Goal: Task Accomplishment & Management: Use online tool/utility

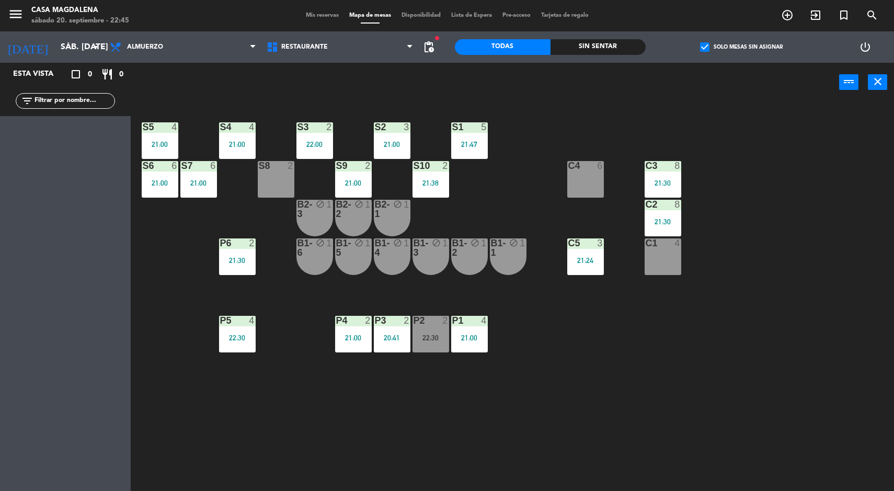
scroll to position [2, 0]
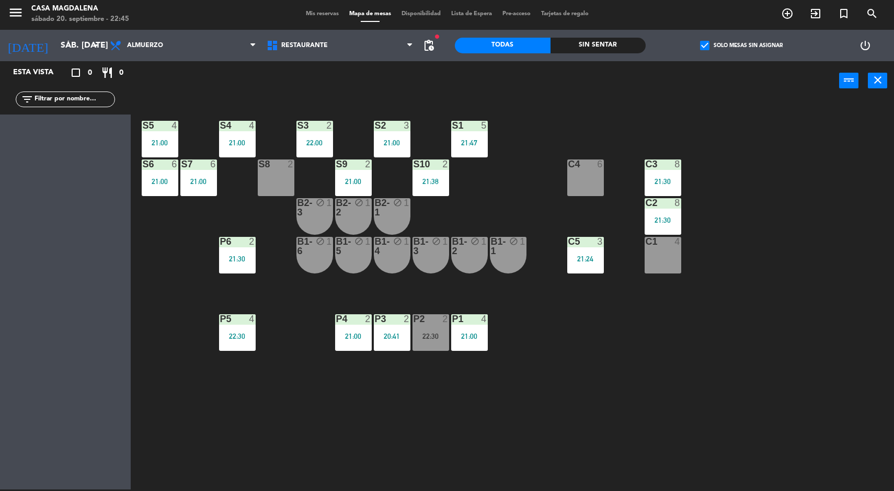
click at [55, 42] on input "sáb. [DATE]" at bounding box center [110, 46] width 110 height 20
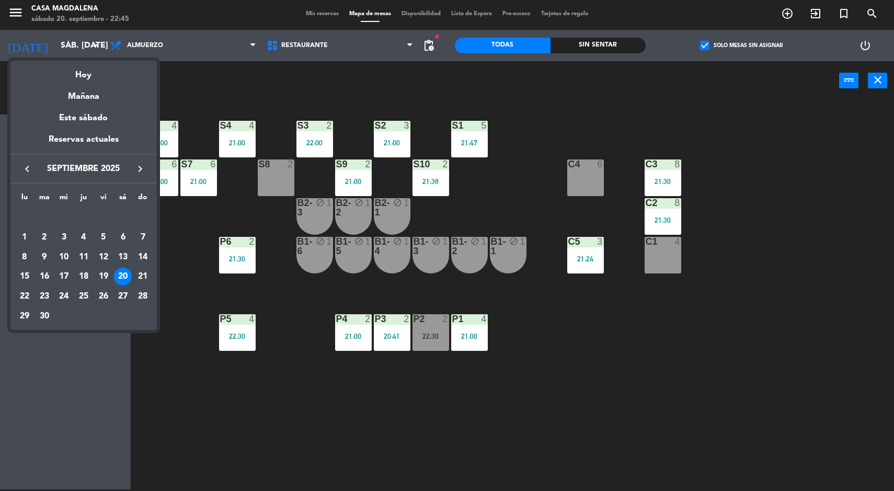
click at [141, 277] on div "21" at bounding box center [143, 277] width 18 height 18
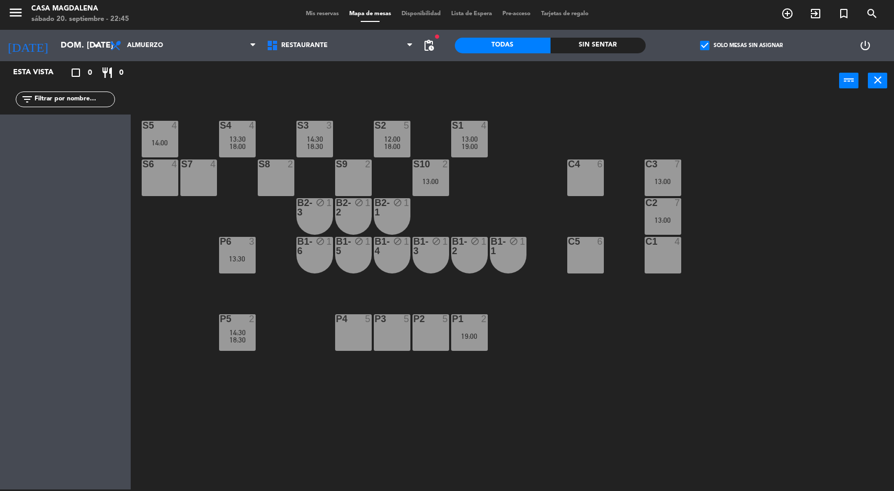
click at [435, 51] on span "pending_actions" at bounding box center [429, 45] width 13 height 13
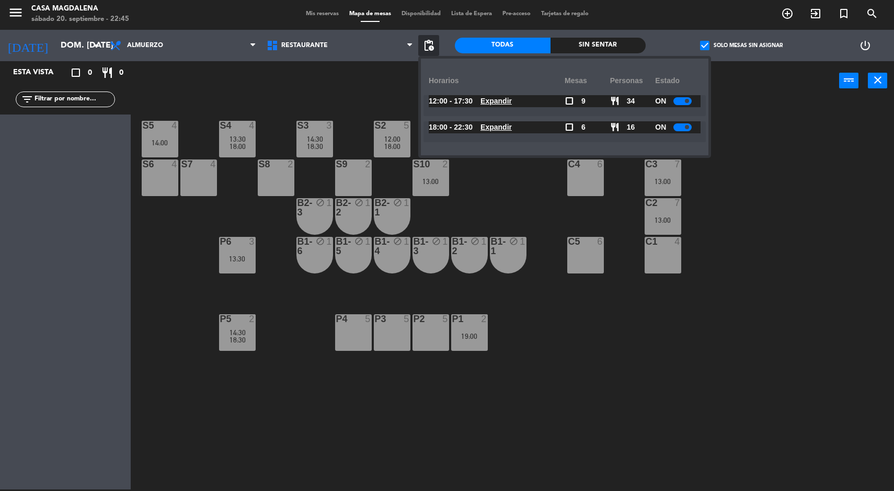
click at [504, 128] on u "Expandir" at bounding box center [496, 127] width 31 height 8
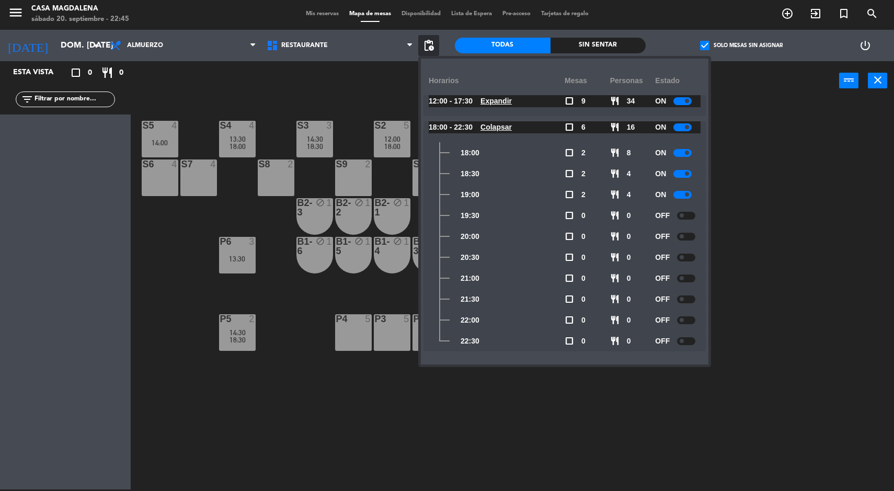
click at [262, 424] on div "S5 4 14:00 S4 4 13:30 18:00 S3 3 14:30 18:30 S2 5 12:00 18:00 S1 4 13:00 19:00 …" at bounding box center [517, 296] width 755 height 389
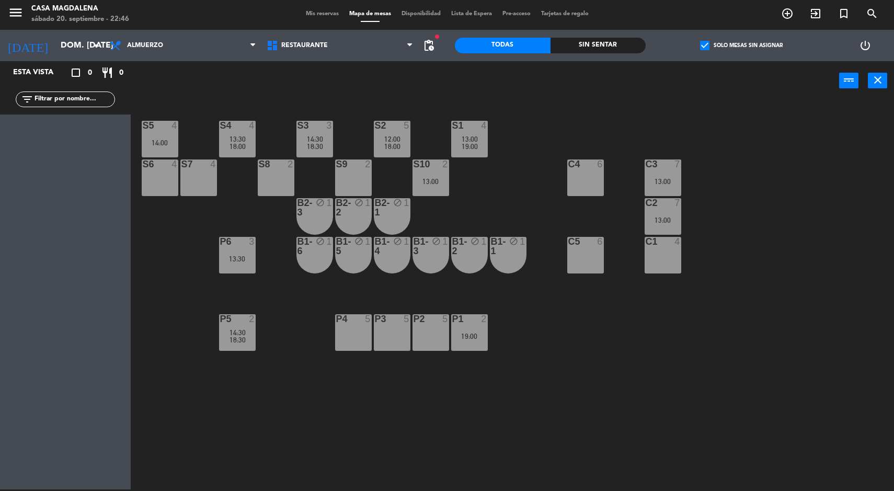
click at [59, 53] on input "dom. [DATE]" at bounding box center [110, 46] width 110 height 20
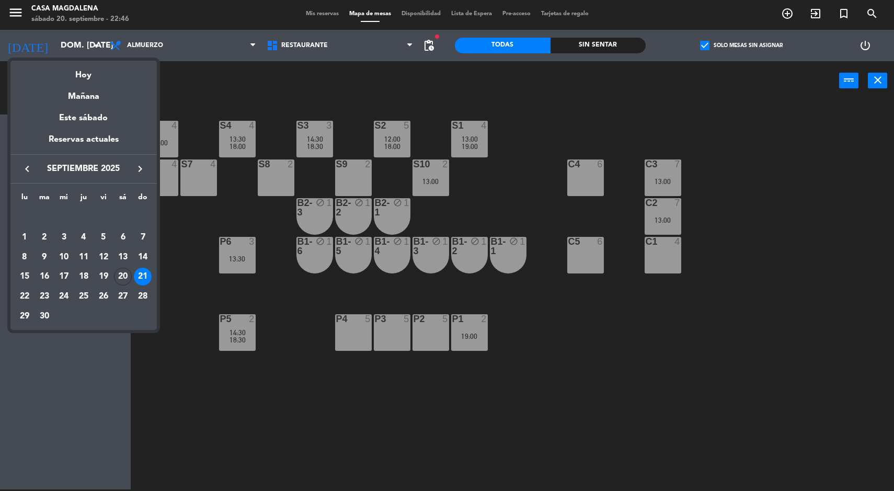
click at [27, 299] on div "22" at bounding box center [25, 297] width 18 height 18
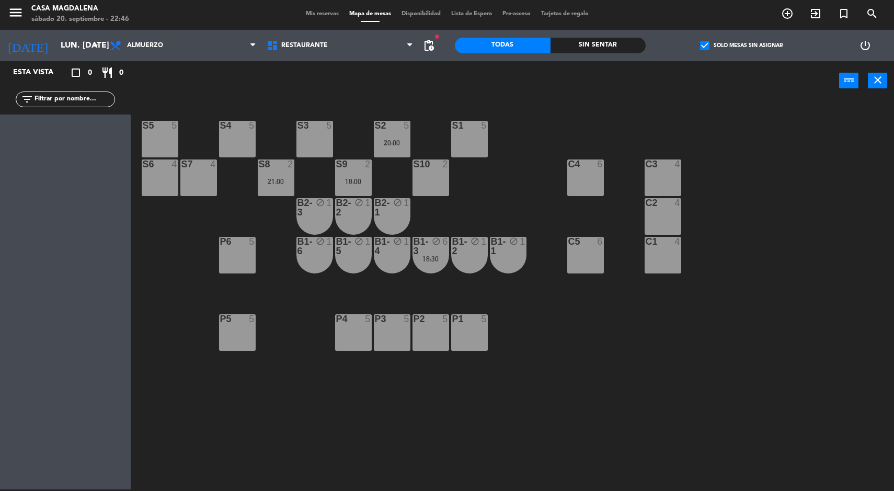
click at [219, 430] on div "S5 5 S4 5 S3 5 S2 5 20:00 S1 5 S6 4 S7 4 S8 2 21:00 S9 2 18:00 S10 2 C3 4 C4 6 …" at bounding box center [517, 296] width 755 height 389
click at [55, 46] on input "lun. [DATE]" at bounding box center [110, 46] width 110 height 20
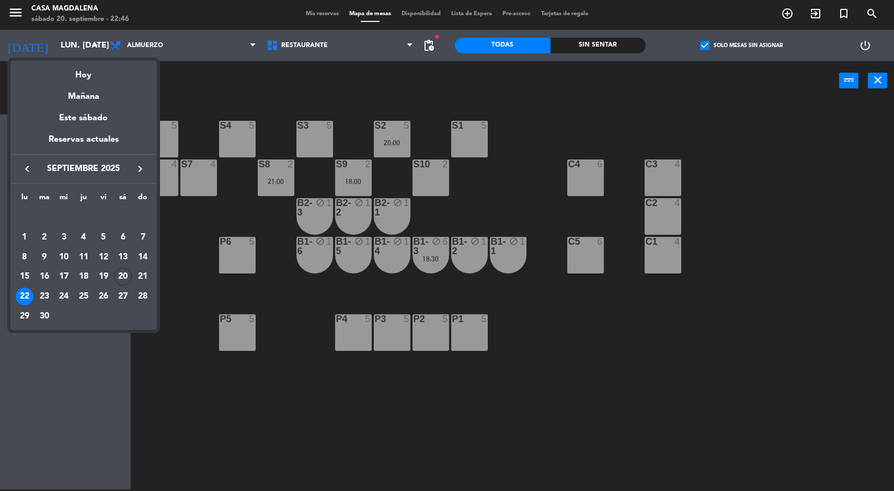
click at [144, 278] on div "21" at bounding box center [143, 277] width 18 height 18
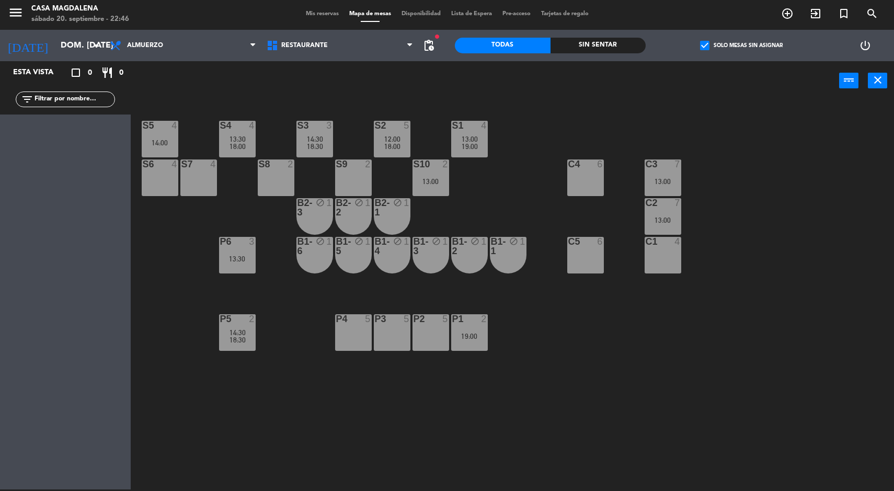
click at [253, 448] on div "S5 4 14:00 S4 4 13:30 18:00 S3 3 14:30 18:30 S2 5 12:00 18:00 S1 4 13:00 19:00 …" at bounding box center [517, 296] width 755 height 389
click at [646, 206] on div "C2" at bounding box center [646, 202] width 1 height 9
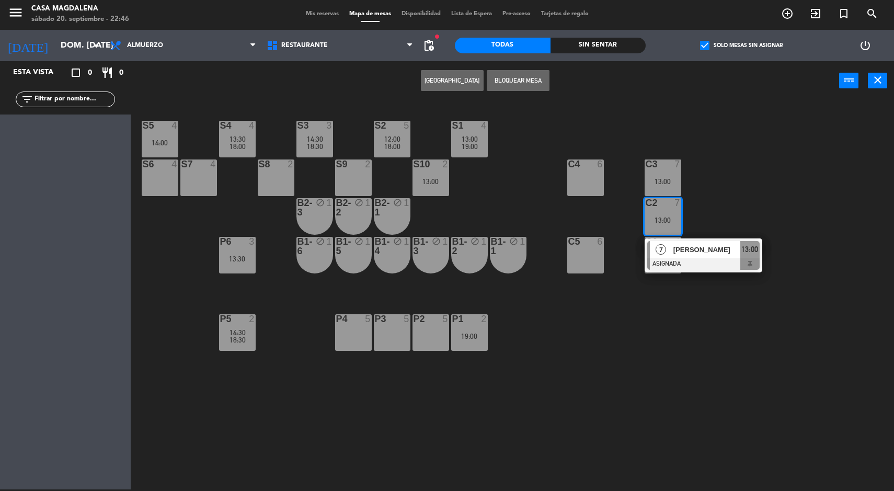
click at [687, 256] on div "[PERSON_NAME]" at bounding box center [707, 249] width 68 height 17
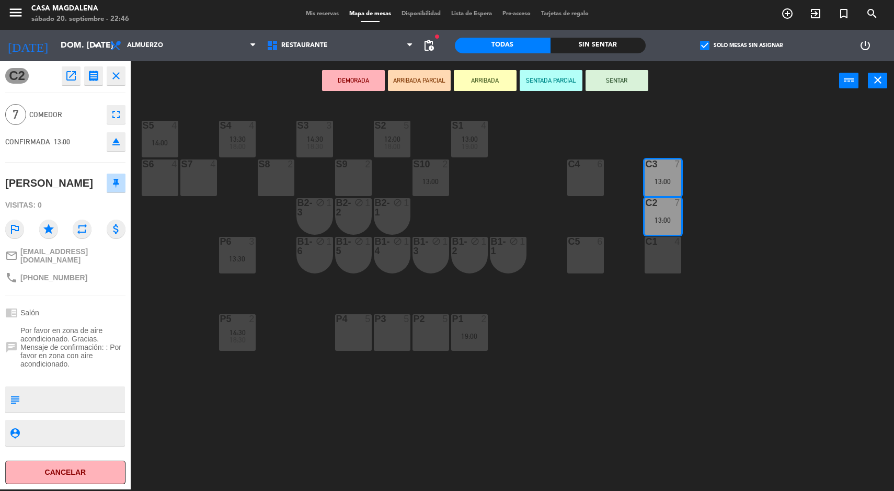
click at [567, 260] on div "C5 6" at bounding box center [585, 255] width 37 height 37
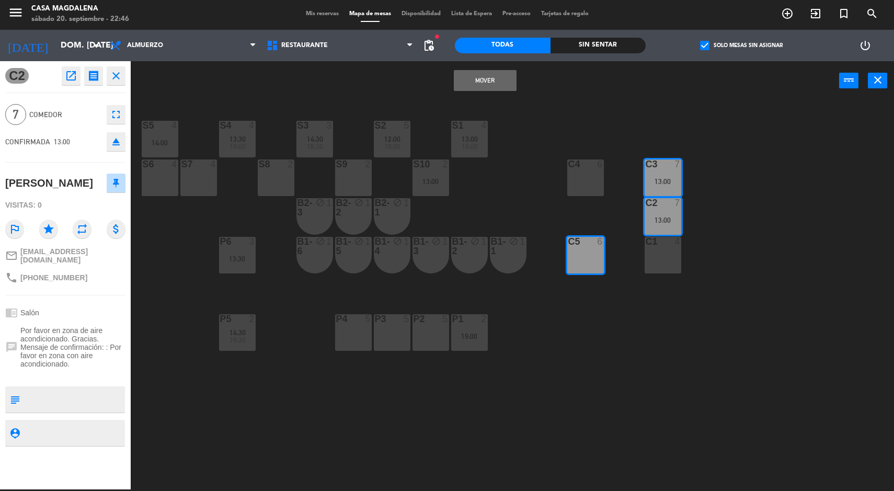
click at [469, 73] on button "Mover" at bounding box center [485, 80] width 63 height 21
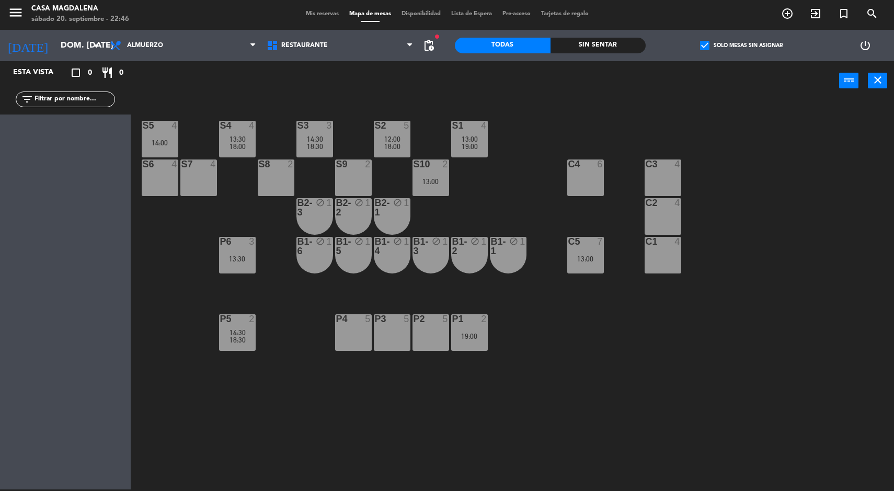
click at [598, 261] on div "13:00" at bounding box center [585, 258] width 37 height 7
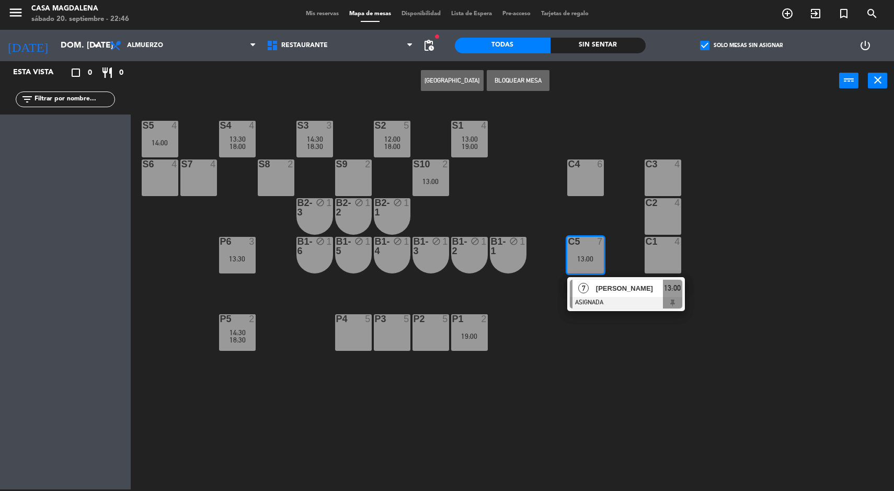
click at [630, 301] on div at bounding box center [626, 303] width 112 height 12
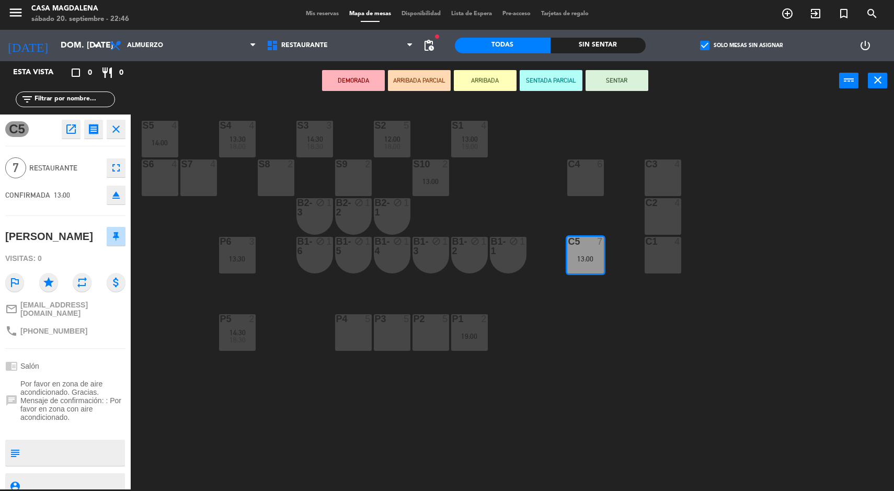
click at [674, 242] on div "4" at bounding box center [679, 241] width 17 height 9
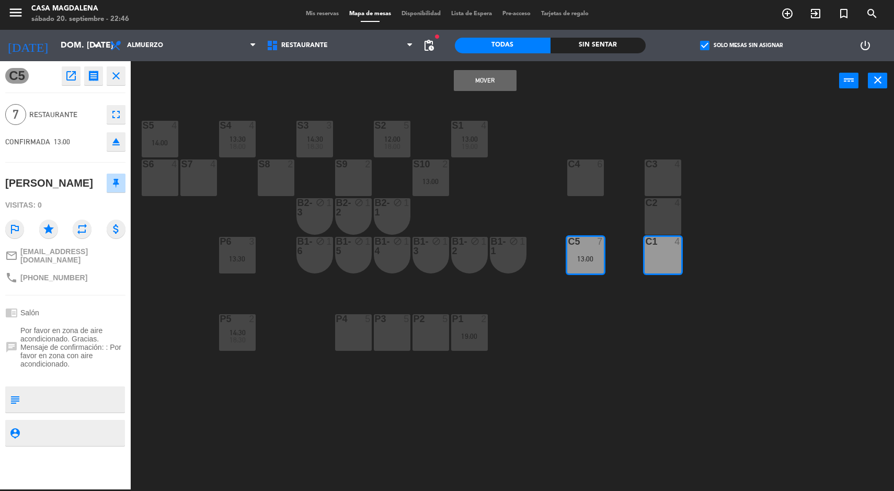
click at [483, 80] on button "Mover" at bounding box center [485, 80] width 63 height 21
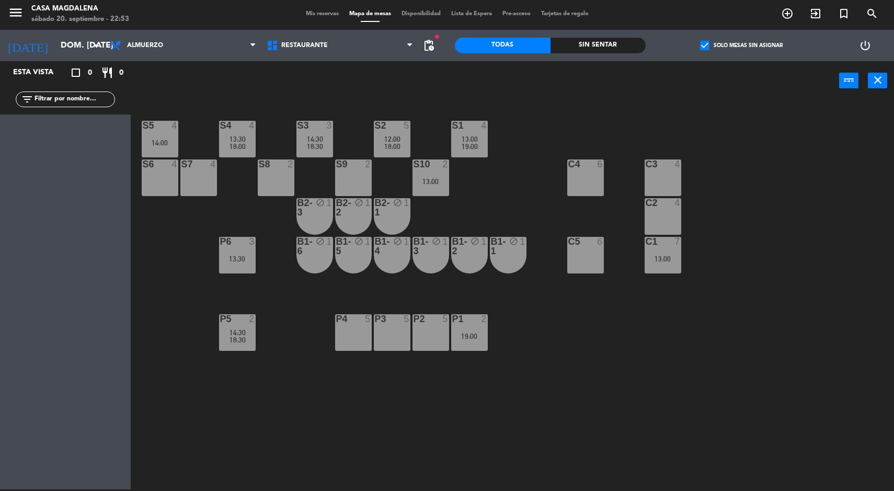
click at [55, 44] on input "dom. [DATE]" at bounding box center [110, 46] width 110 height 20
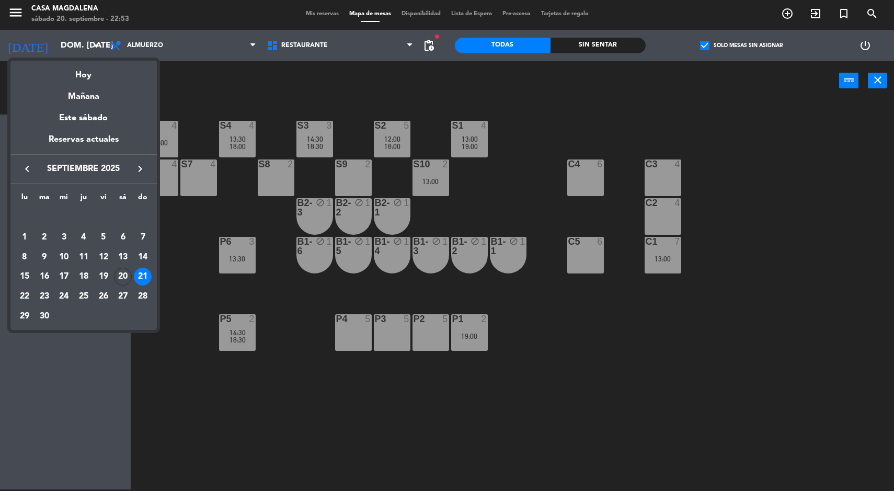
click at [89, 68] on div "Hoy" at bounding box center [83, 71] width 146 height 21
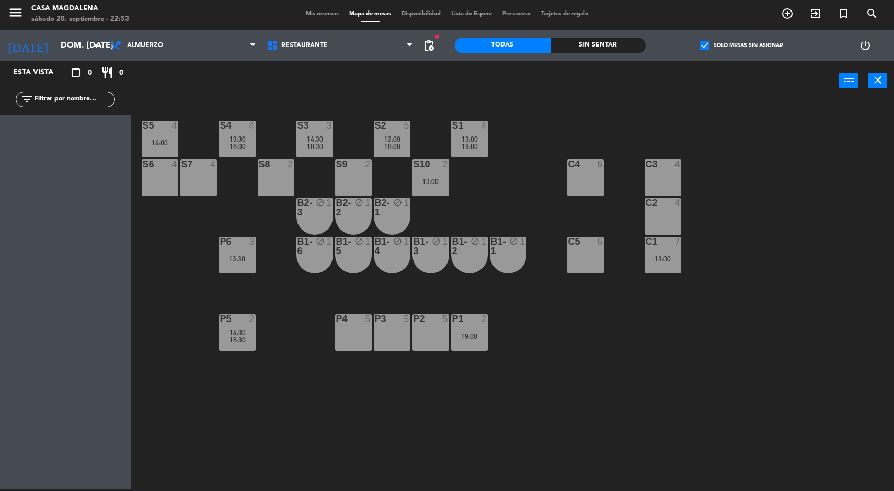
type input "sáb. [DATE]"
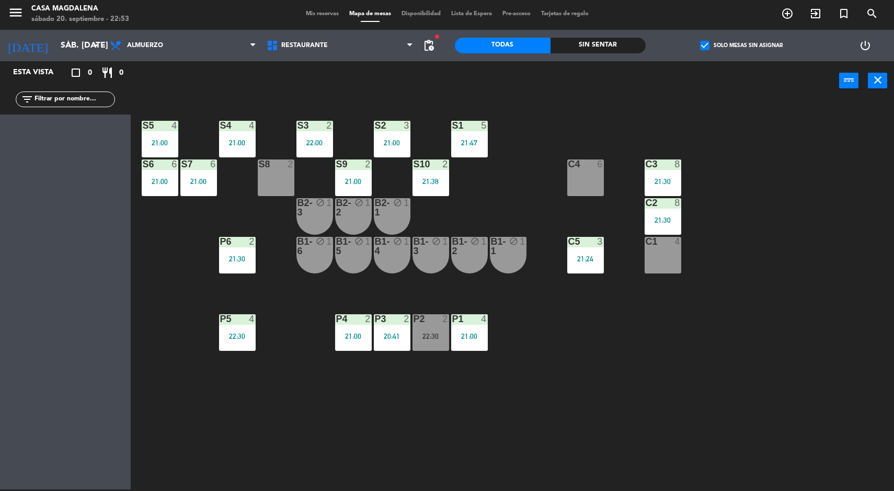
click at [196, 172] on div "S7 6 21:00" at bounding box center [198, 177] width 37 height 37
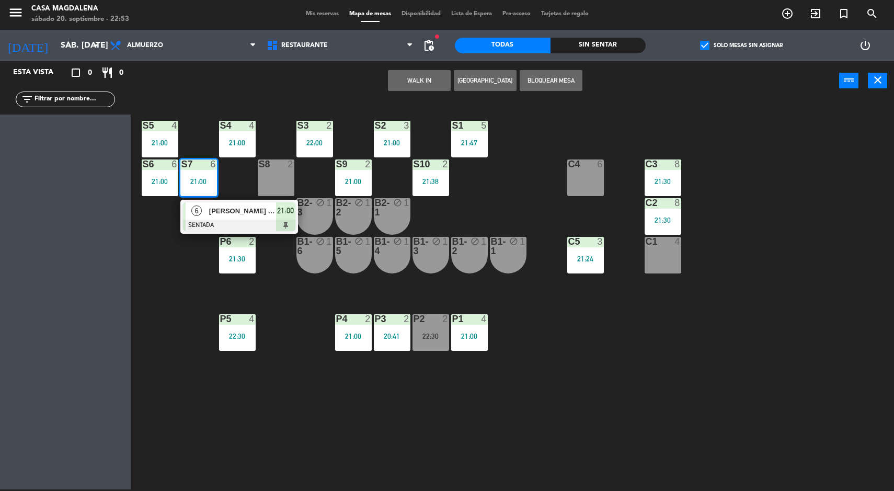
click at [204, 220] on div at bounding box center [239, 226] width 112 height 12
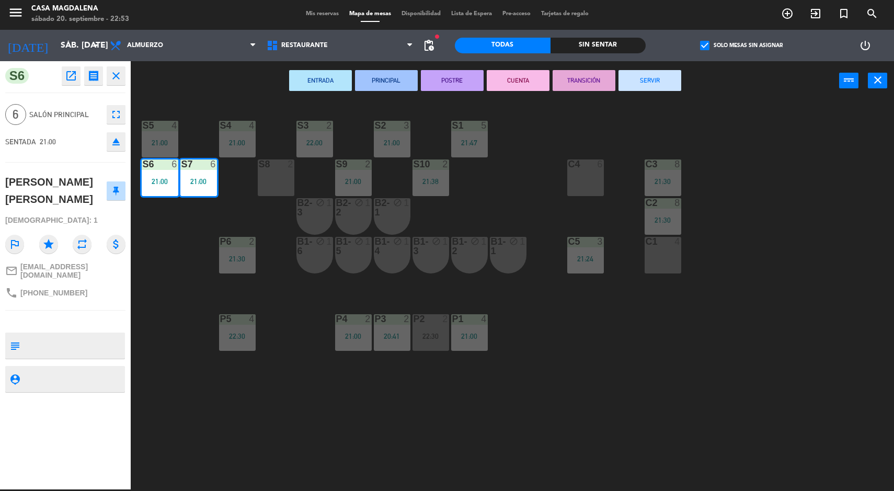
click at [656, 82] on button "SERVIR" at bounding box center [650, 80] width 63 height 21
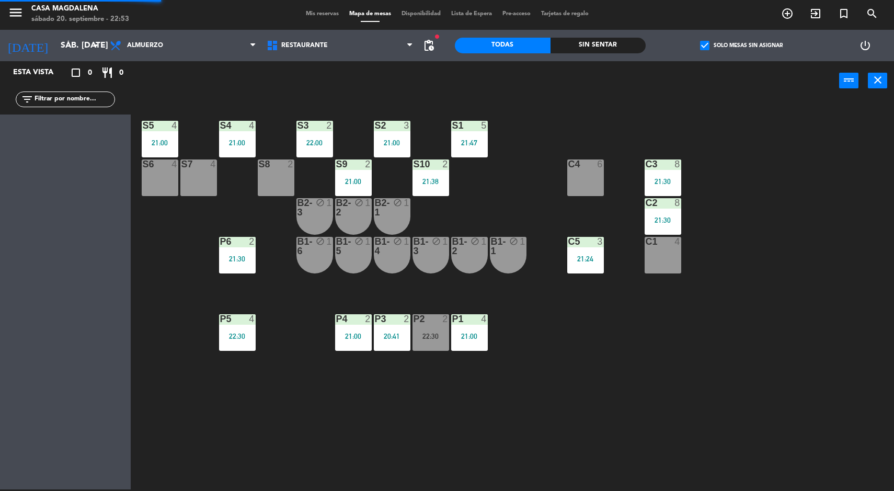
click at [667, 201] on div at bounding box center [662, 202] width 17 height 9
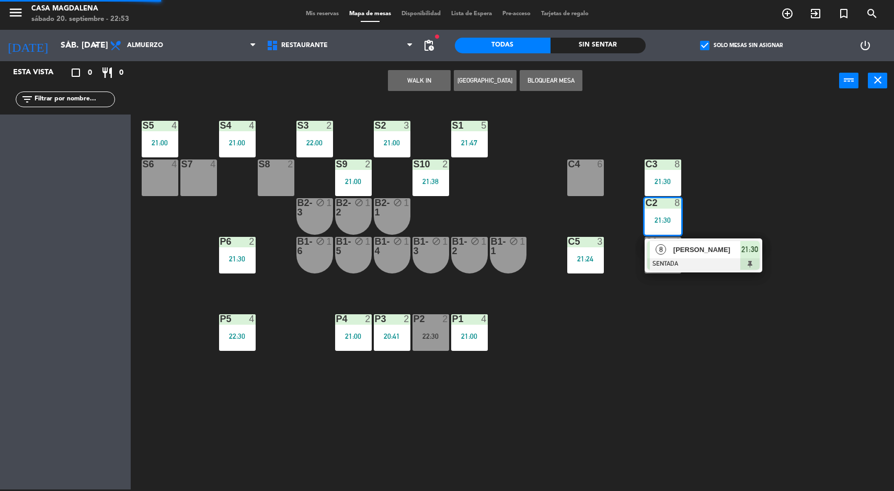
click at [671, 242] on div "8" at bounding box center [661, 249] width 22 height 17
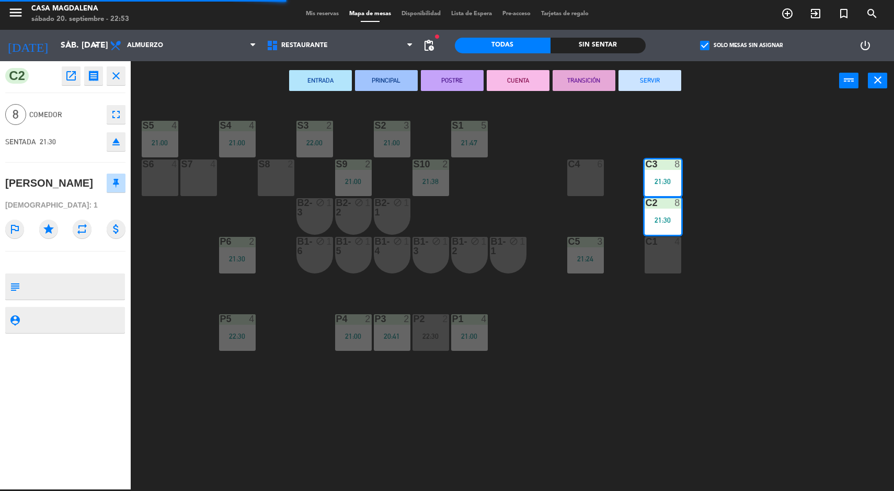
click at [656, 78] on button "SERVIR" at bounding box center [650, 80] width 63 height 21
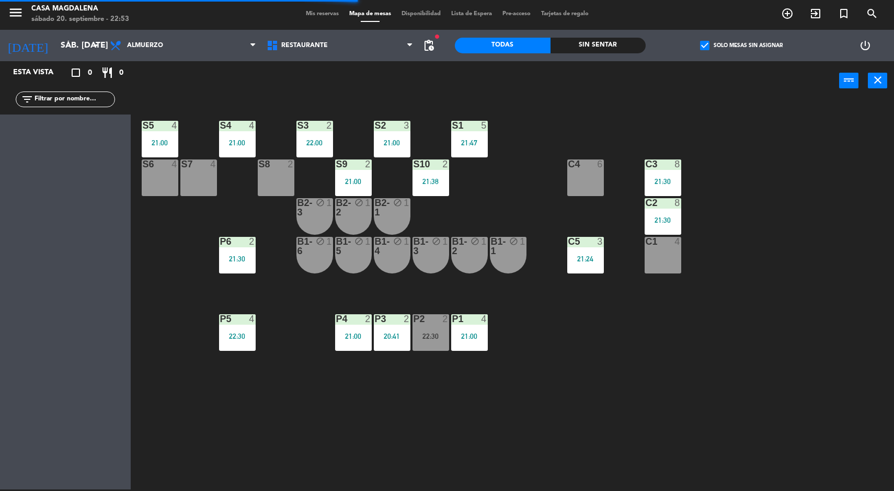
click at [453, 322] on div "P1" at bounding box center [452, 318] width 1 height 9
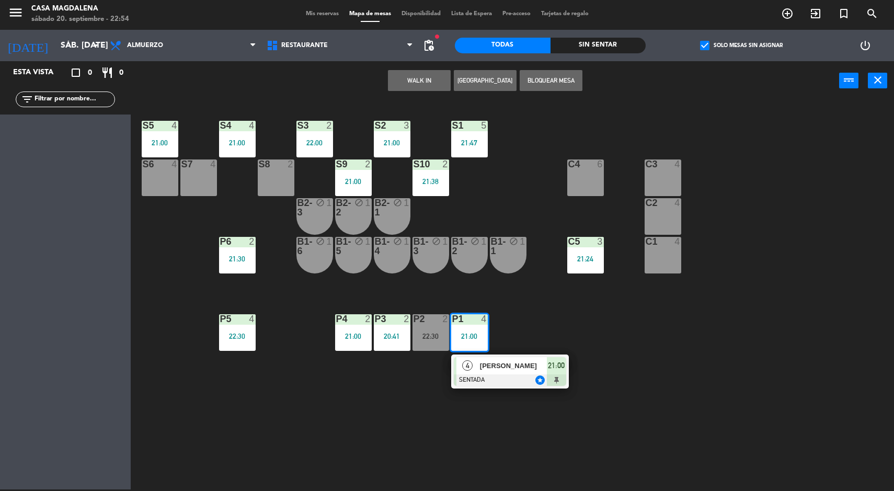
click at [504, 355] on div "4 [PERSON_NAME] SENTADA star 21:00" at bounding box center [510, 372] width 118 height 34
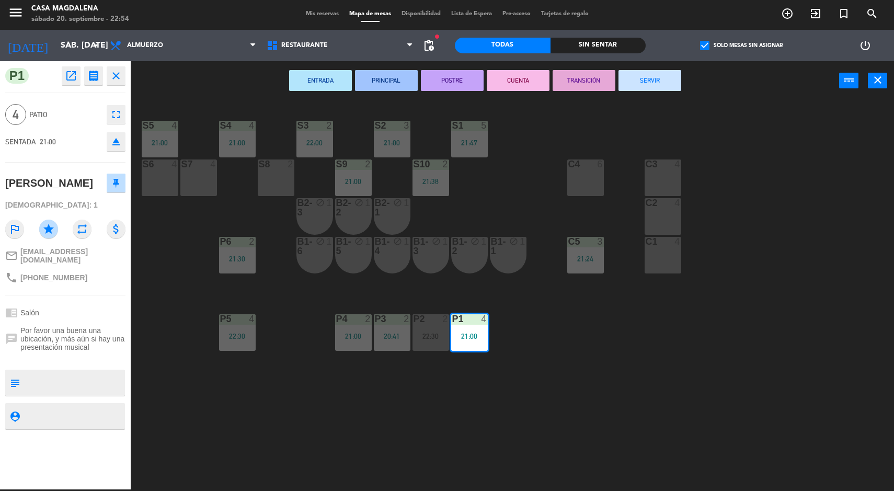
click at [652, 89] on button "SERVIR" at bounding box center [650, 80] width 63 height 21
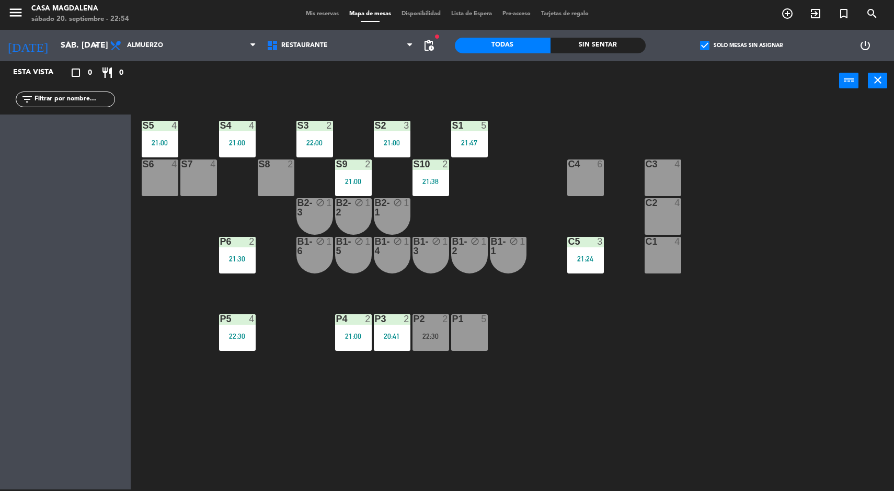
click at [414, 318] on div "P2" at bounding box center [414, 318] width 1 height 9
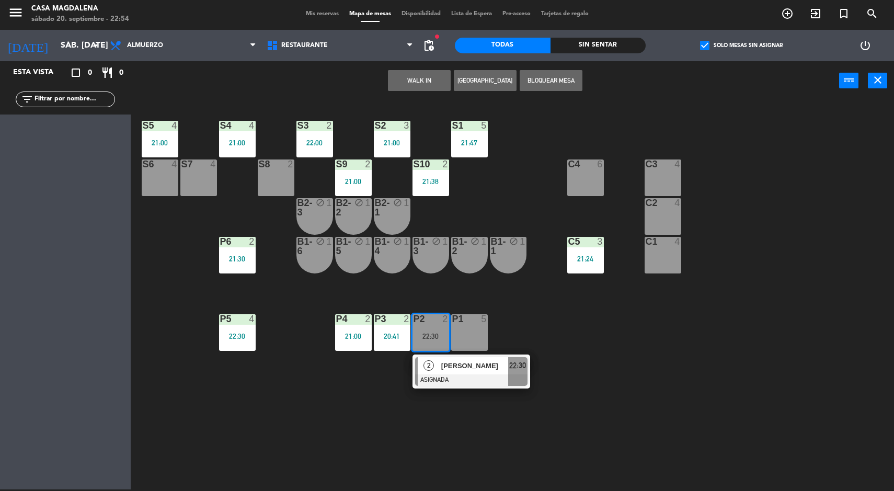
click at [440, 361] on div "[PERSON_NAME]" at bounding box center [474, 365] width 68 height 17
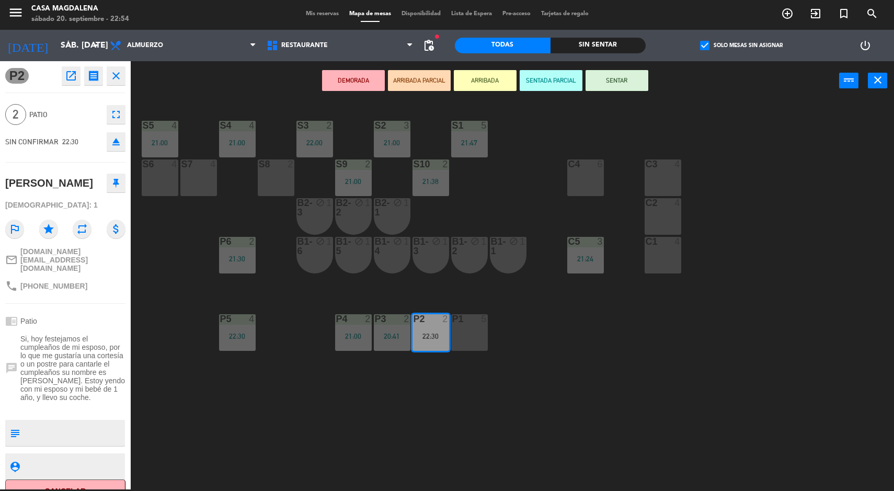
click at [616, 80] on button "SENTAR" at bounding box center [617, 80] width 63 height 21
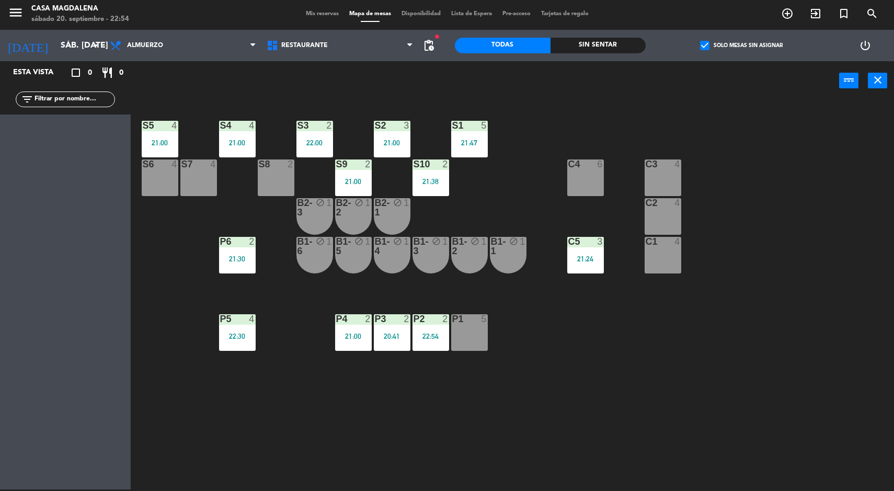
click at [439, 329] on div "P2 2 22:54" at bounding box center [431, 332] width 37 height 37
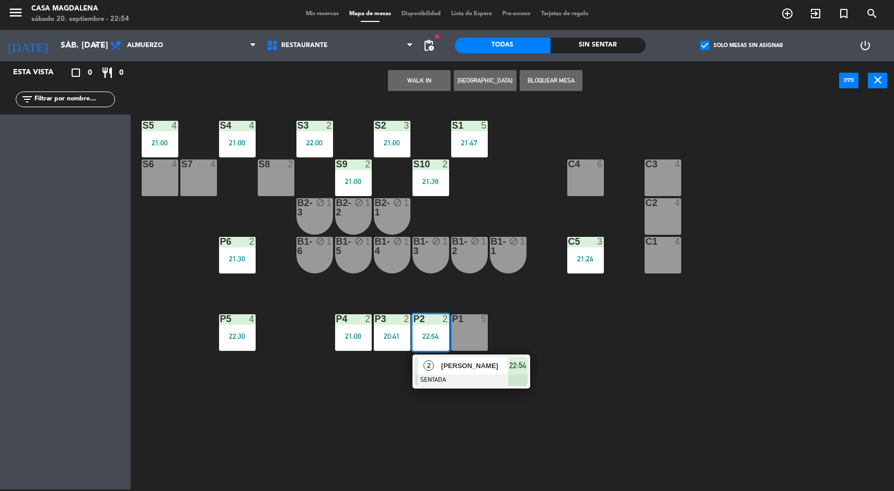
click at [445, 384] on div at bounding box center [471, 380] width 112 height 12
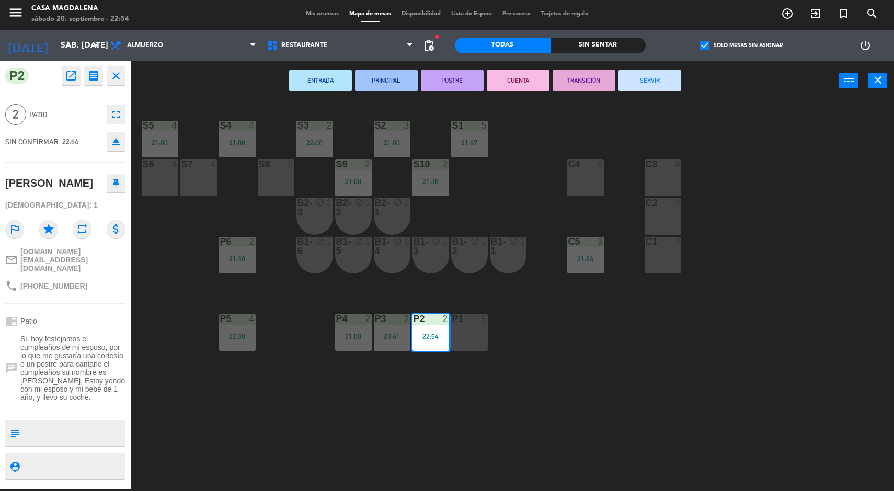
click at [668, 90] on button "SERVIR" at bounding box center [650, 80] width 63 height 21
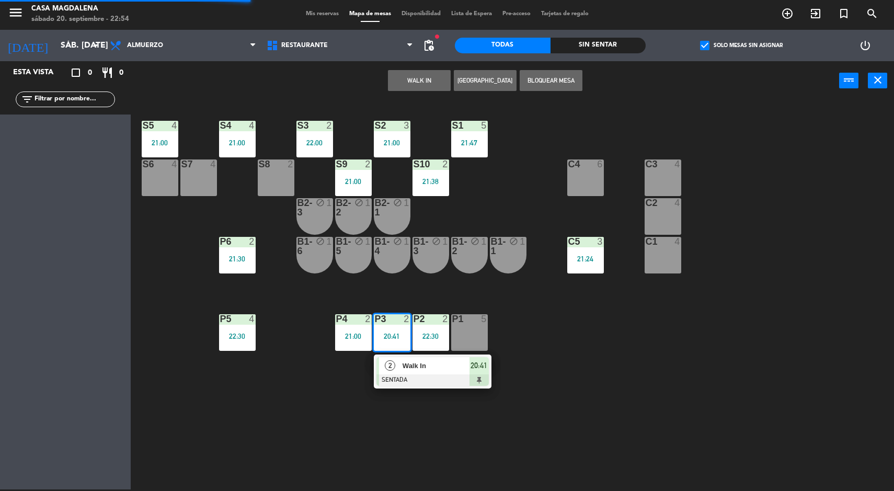
click at [390, 378] on div at bounding box center [433, 380] width 112 height 12
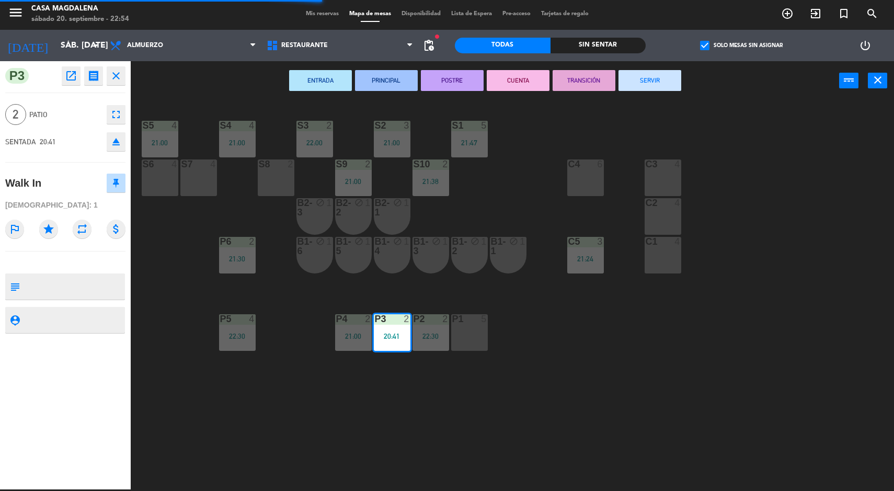
click at [660, 87] on button "SERVIR" at bounding box center [650, 80] width 63 height 21
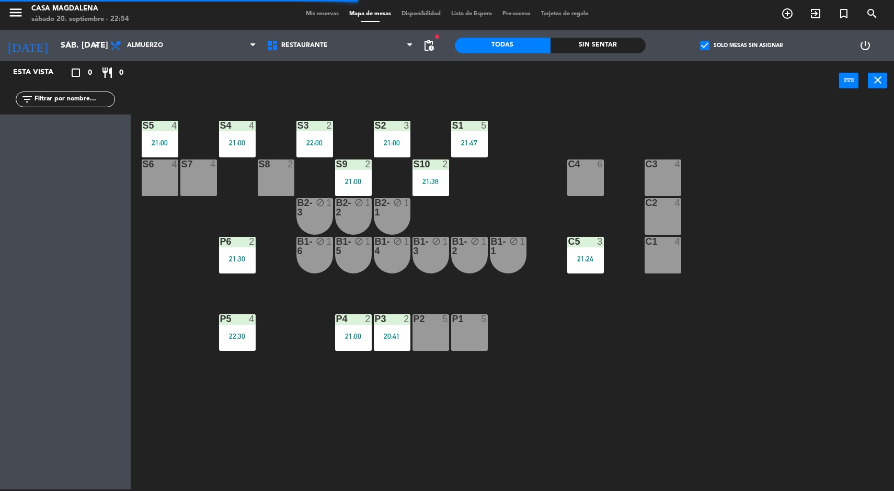
click at [374, 335] on div "20:41" at bounding box center [392, 336] width 37 height 7
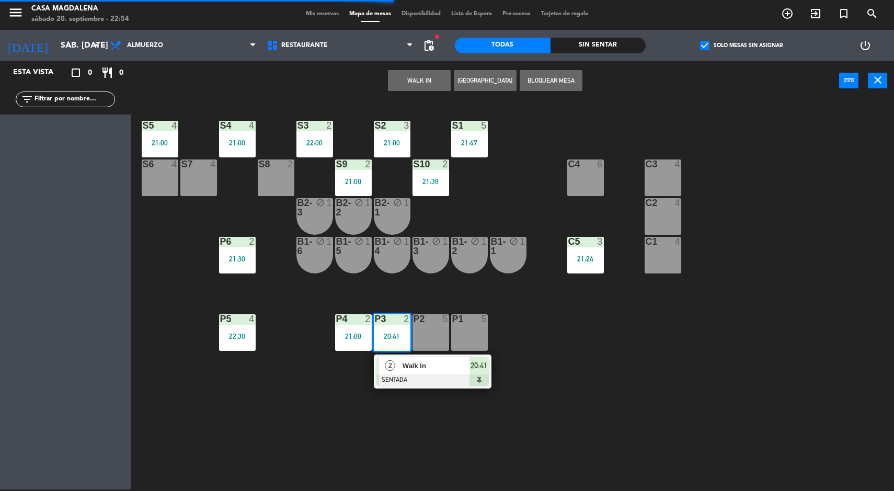
click at [380, 385] on div at bounding box center [433, 380] width 112 height 12
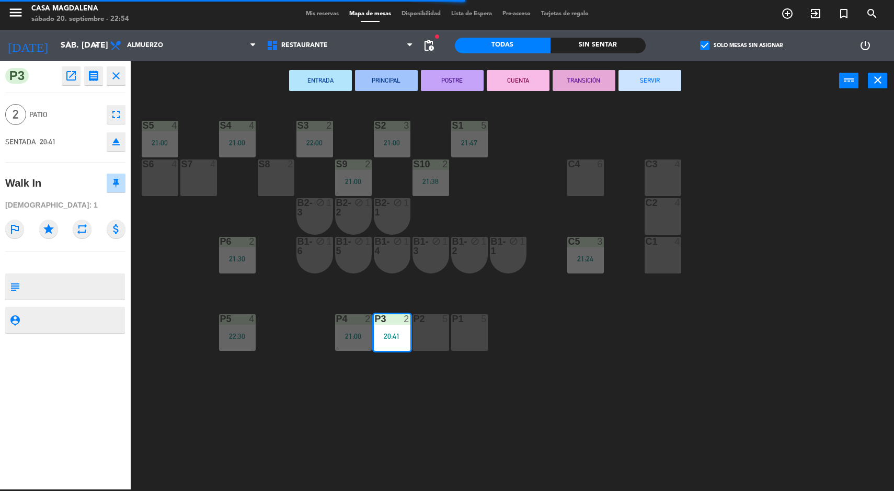
click at [662, 84] on button "SERVIR" at bounding box center [650, 80] width 63 height 21
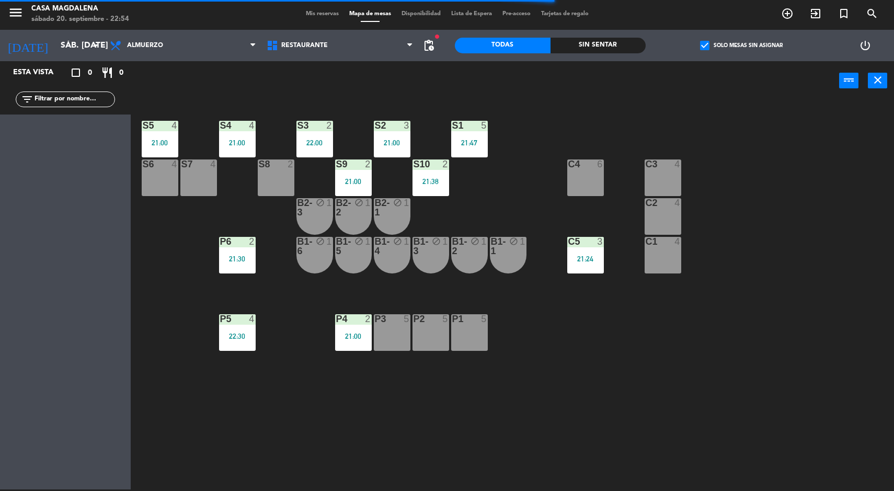
click at [341, 336] on div "21:00" at bounding box center [353, 336] width 37 height 7
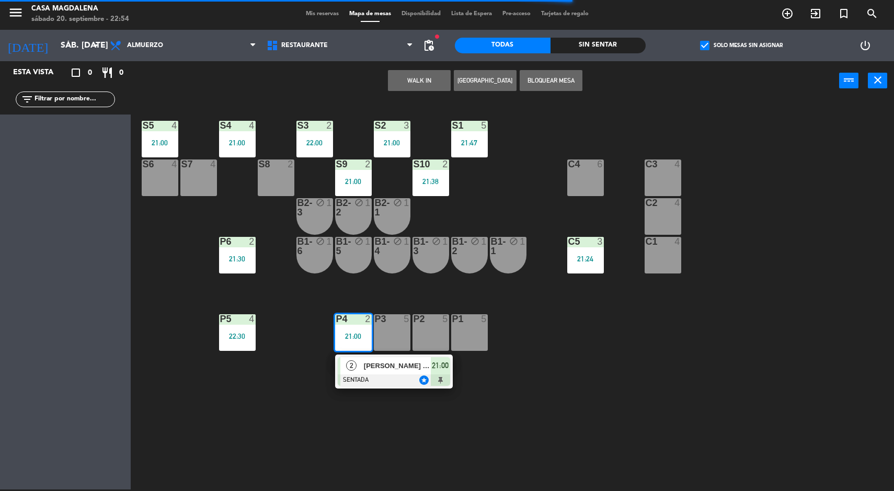
click at [358, 380] on div at bounding box center [394, 380] width 112 height 12
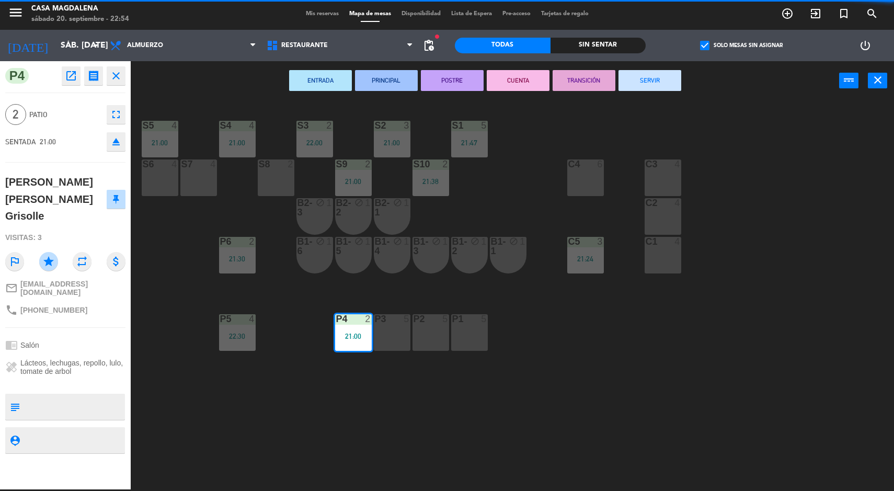
click at [659, 86] on button "SERVIR" at bounding box center [650, 80] width 63 height 21
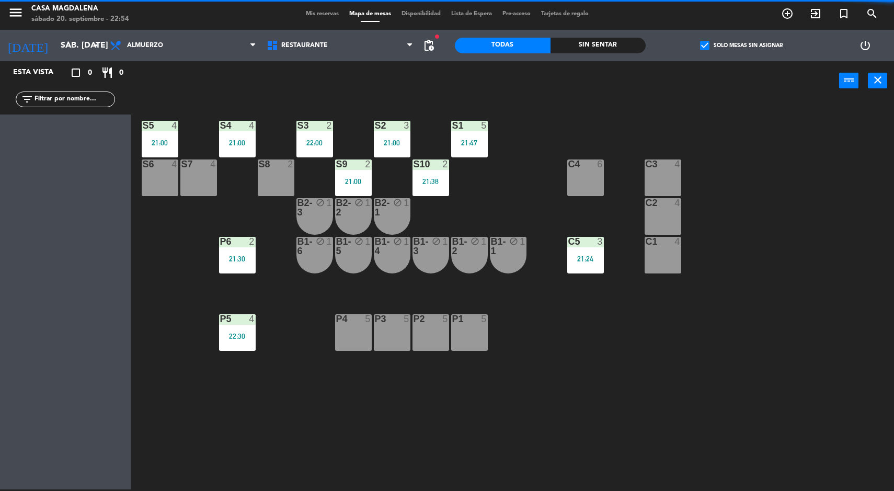
click at [246, 326] on div "P5 4 22:30" at bounding box center [237, 332] width 37 height 37
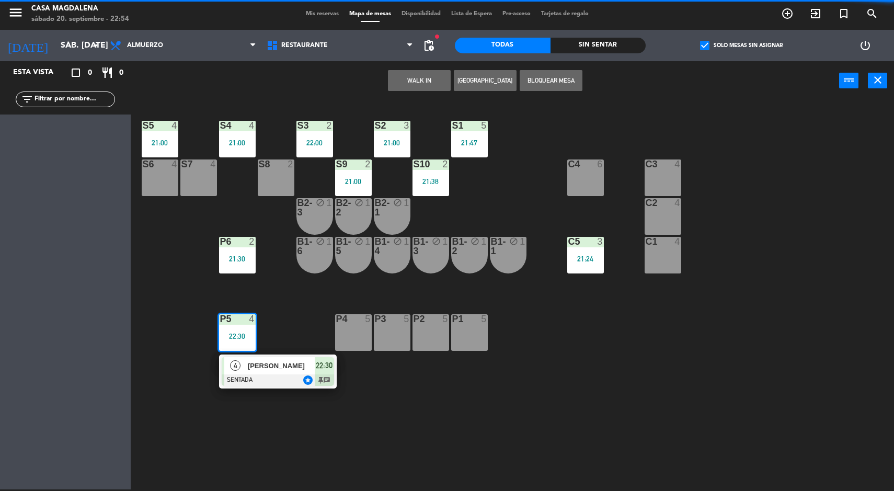
click at [272, 380] on div at bounding box center [278, 380] width 112 height 12
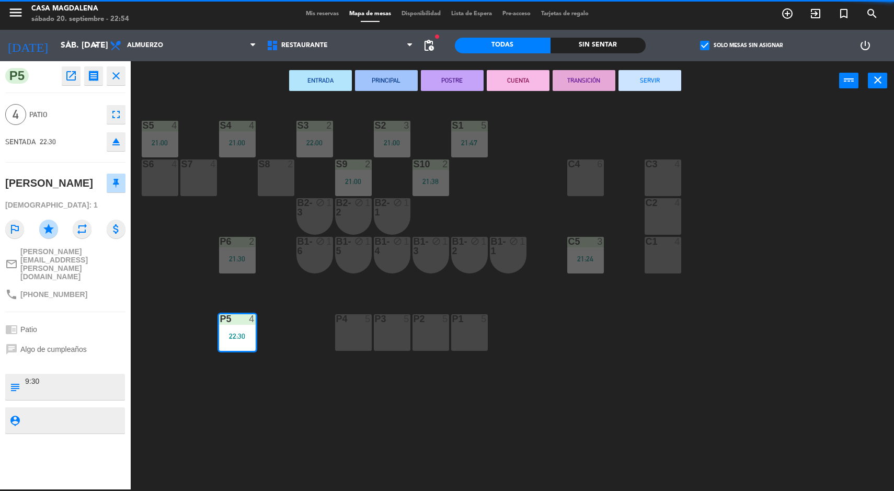
click at [655, 81] on button "SERVIR" at bounding box center [650, 80] width 63 height 21
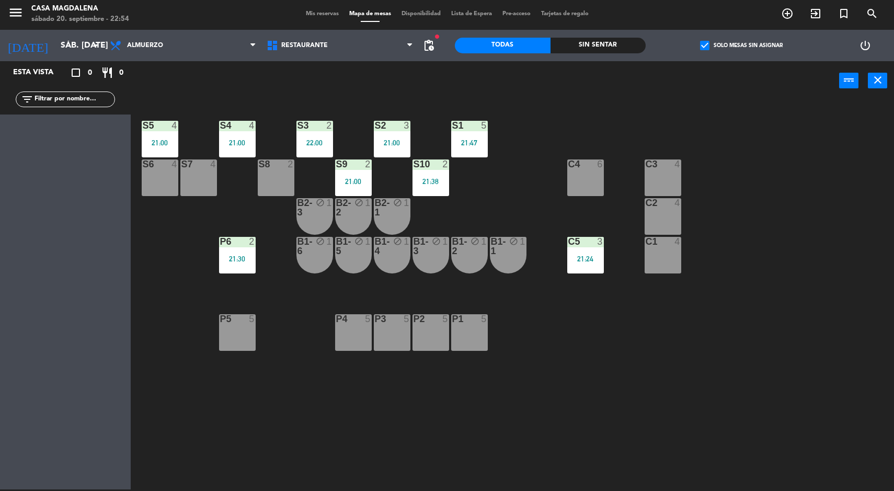
click at [240, 259] on div "21:30" at bounding box center [237, 258] width 37 height 7
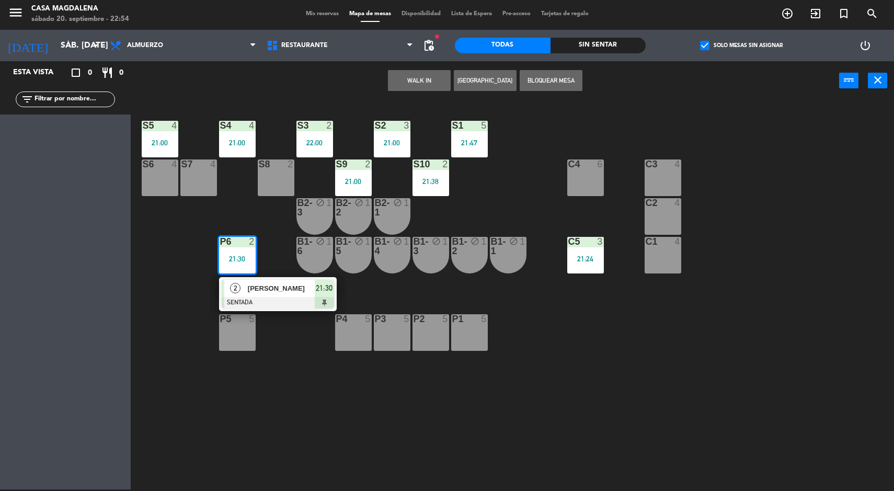
click at [277, 288] on span "[PERSON_NAME]" at bounding box center [281, 288] width 67 height 11
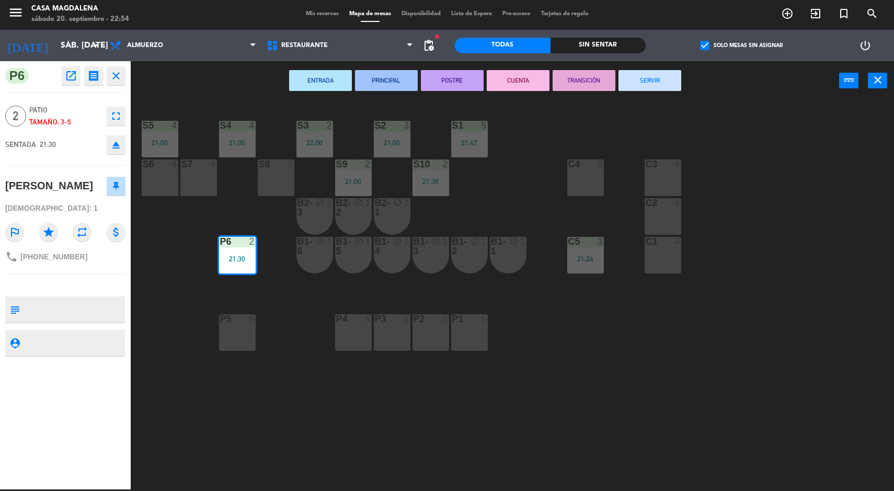
click at [663, 77] on button "SERVIR" at bounding box center [650, 80] width 63 height 21
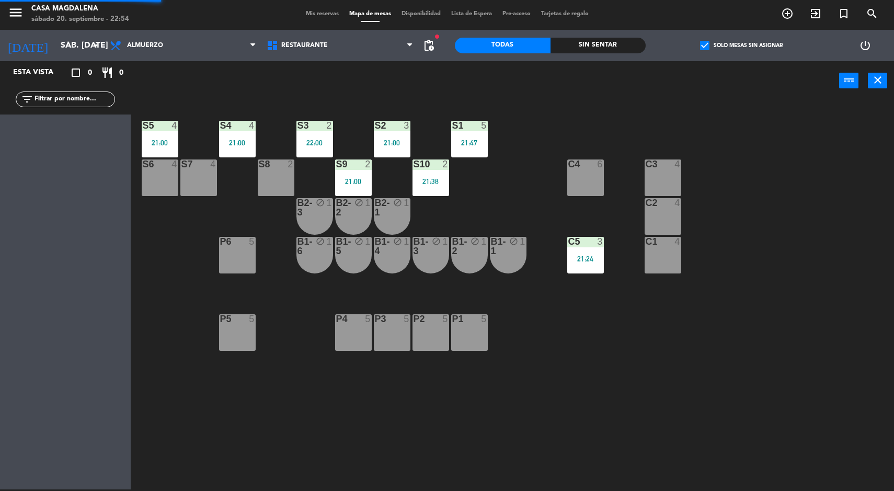
click at [429, 179] on div "21:38" at bounding box center [431, 181] width 37 height 7
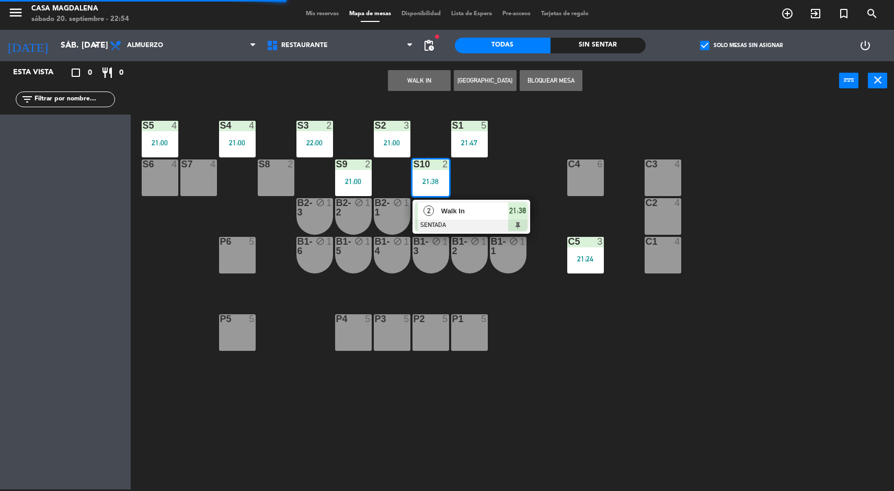
click at [484, 215] on span "Walk In" at bounding box center [474, 211] width 67 height 11
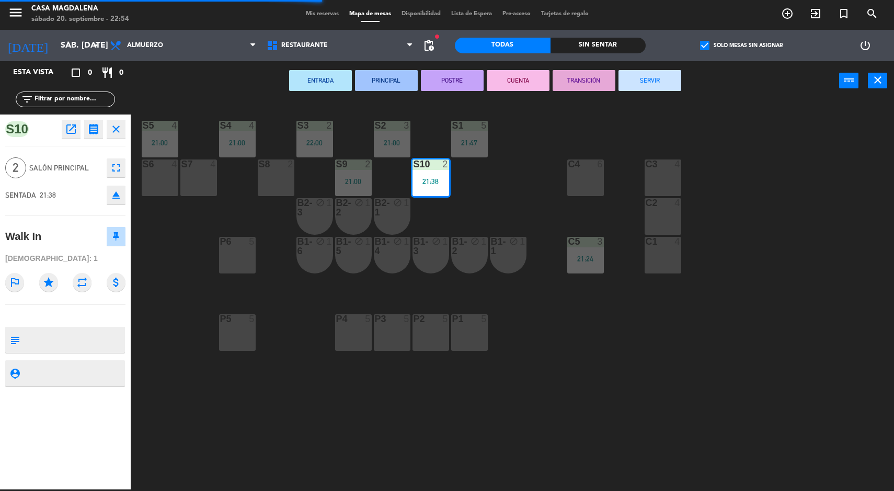
click at [677, 85] on button "SERVIR" at bounding box center [650, 80] width 63 height 21
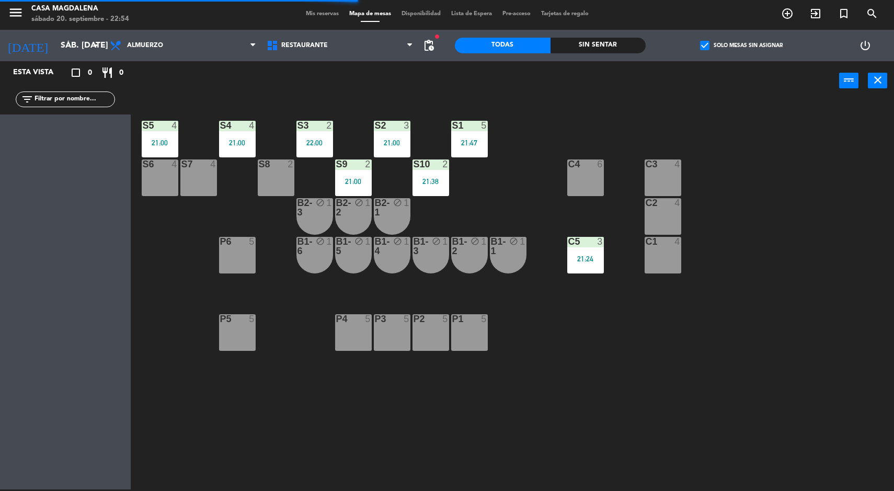
click at [359, 166] on div at bounding box center [353, 163] width 17 height 9
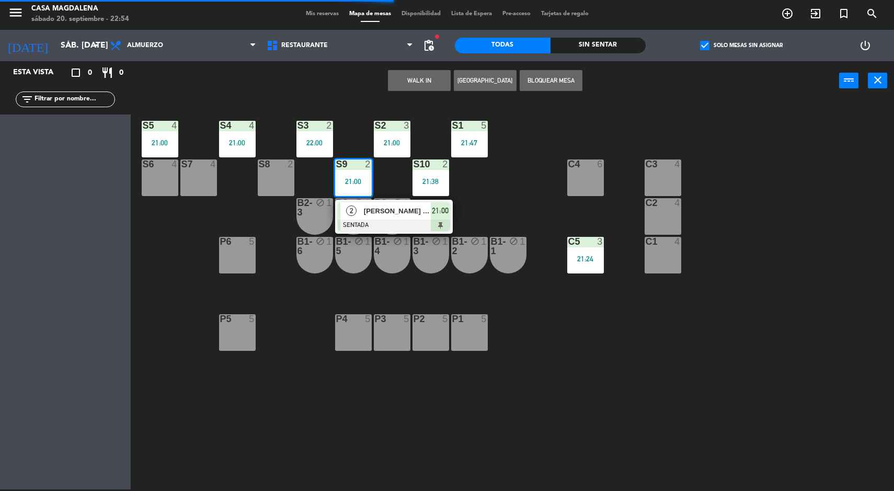
click at [420, 216] on span "[PERSON_NAME] [PERSON_NAME]" at bounding box center [397, 211] width 67 height 11
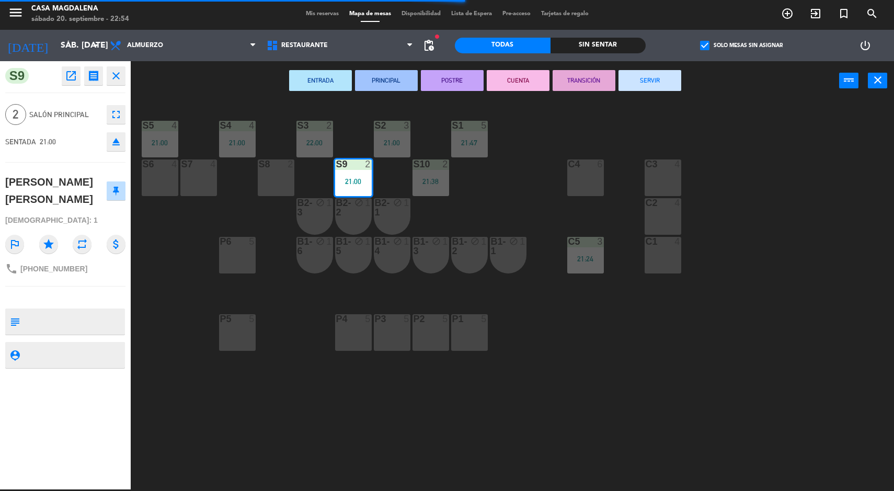
click at [662, 83] on button "SERVIR" at bounding box center [650, 80] width 63 height 21
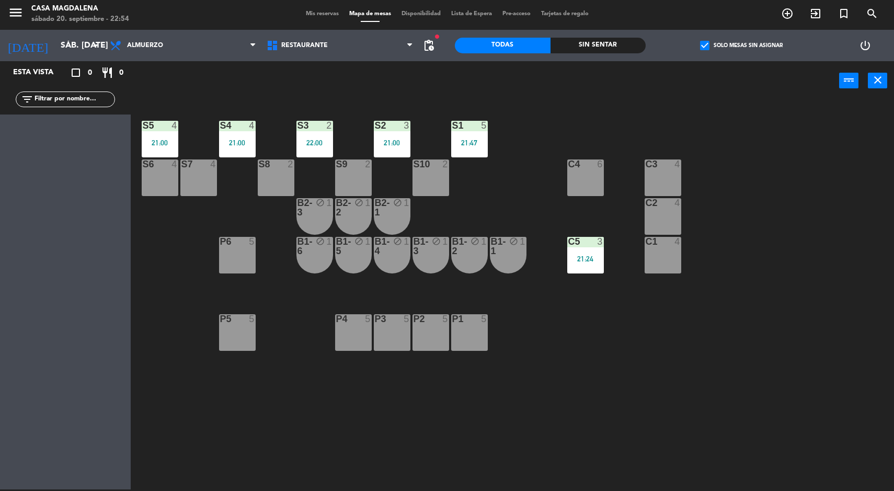
click at [317, 126] on div at bounding box center [314, 125] width 17 height 9
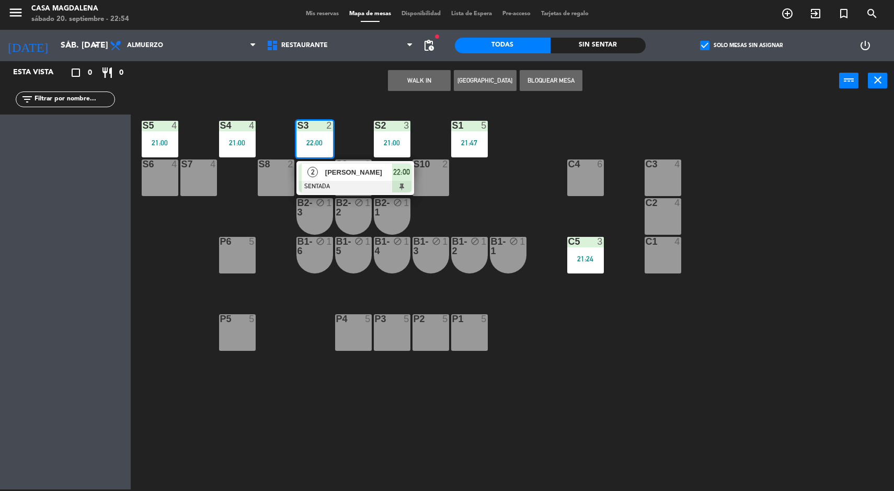
click at [357, 184] on div at bounding box center [355, 187] width 112 height 12
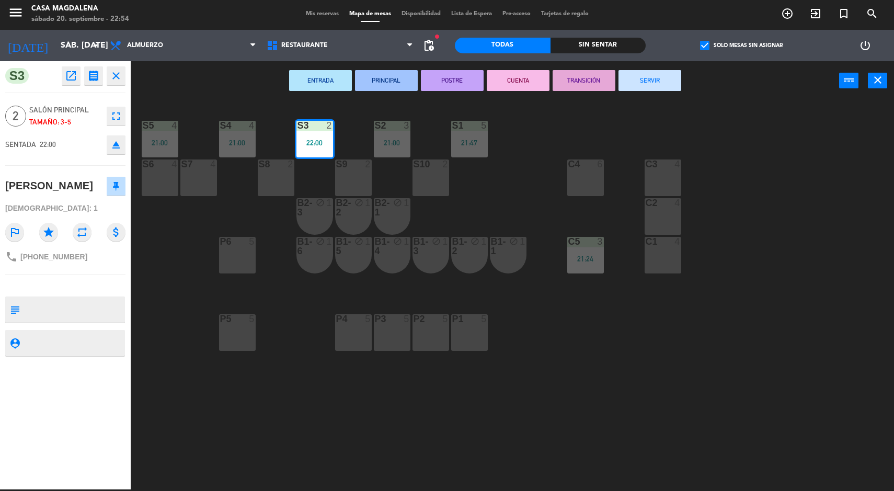
click at [674, 73] on button "SERVIR" at bounding box center [650, 80] width 63 height 21
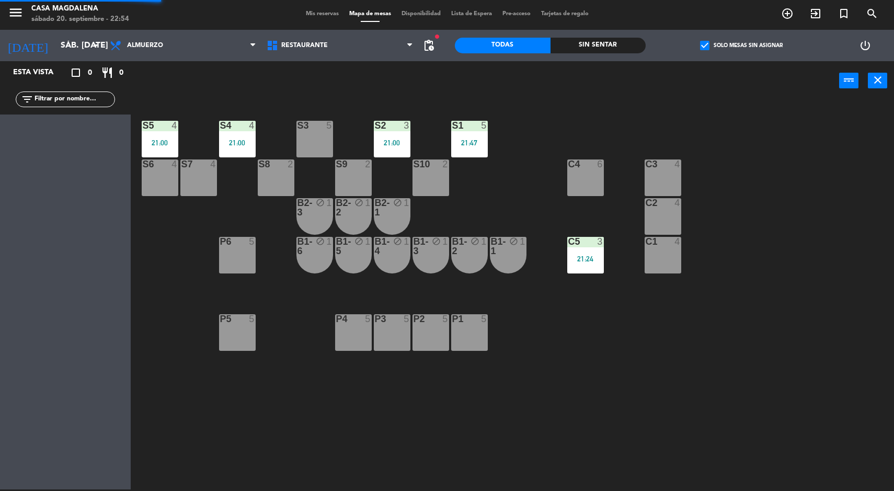
click at [474, 131] on div "S1 5 21:47" at bounding box center [469, 139] width 37 height 37
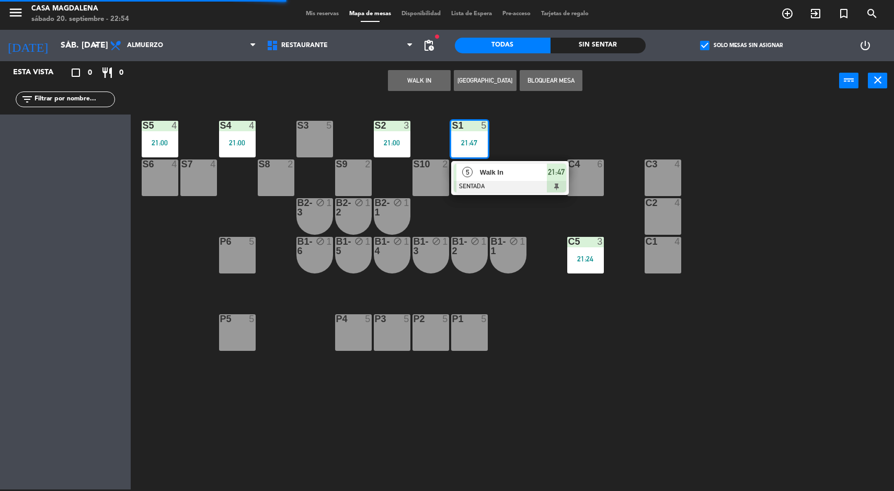
click at [496, 183] on div at bounding box center [510, 187] width 112 height 12
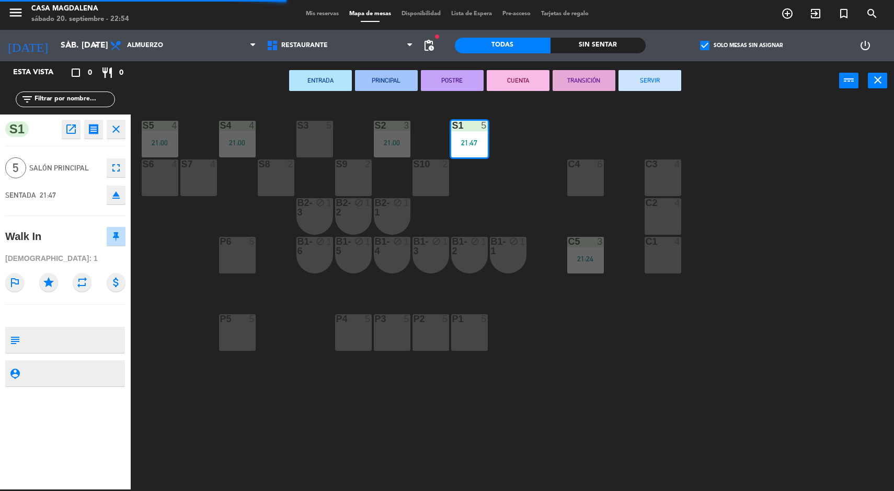
click at [641, 86] on button "SERVIR" at bounding box center [650, 80] width 63 height 21
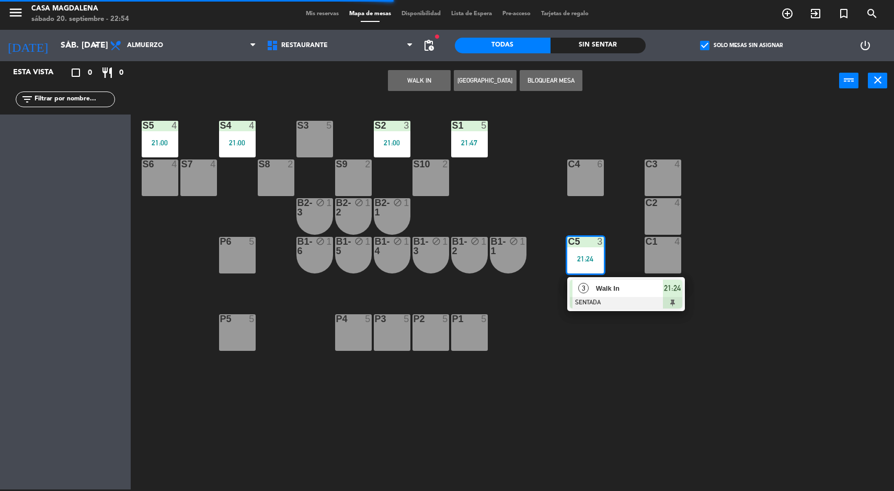
click at [589, 307] on div at bounding box center [626, 303] width 112 height 12
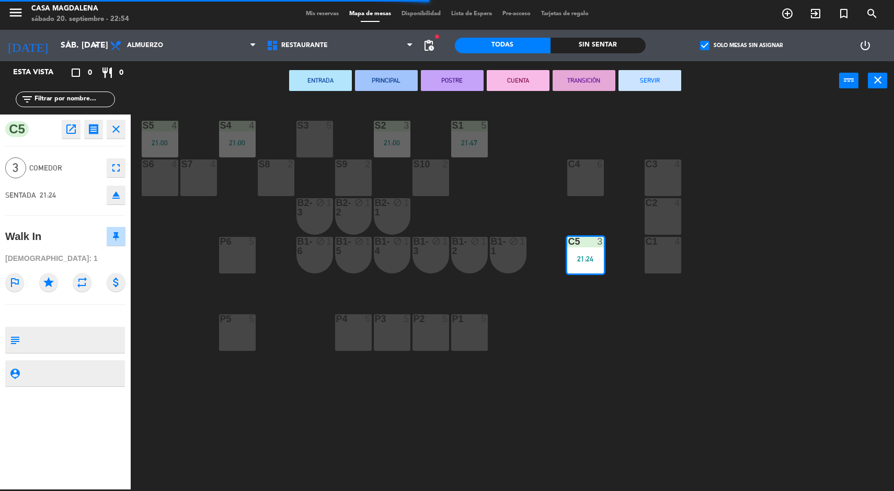
click at [653, 80] on button "SERVIR" at bounding box center [650, 80] width 63 height 21
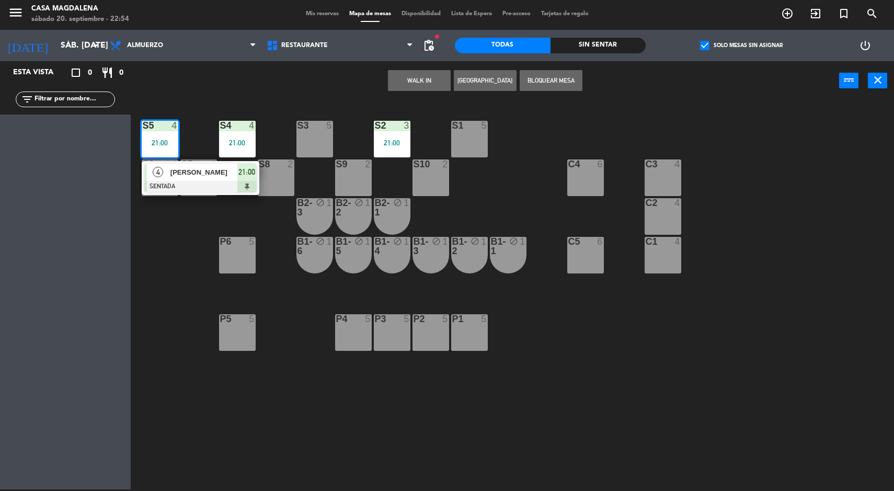
click at [194, 176] on span "[PERSON_NAME]" at bounding box center [203, 172] width 67 height 11
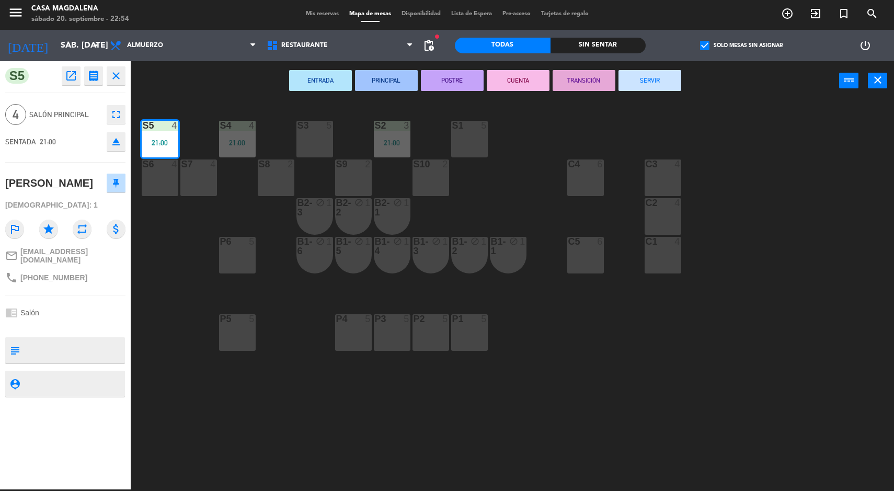
click at [645, 70] on button "SERVIR" at bounding box center [650, 80] width 63 height 21
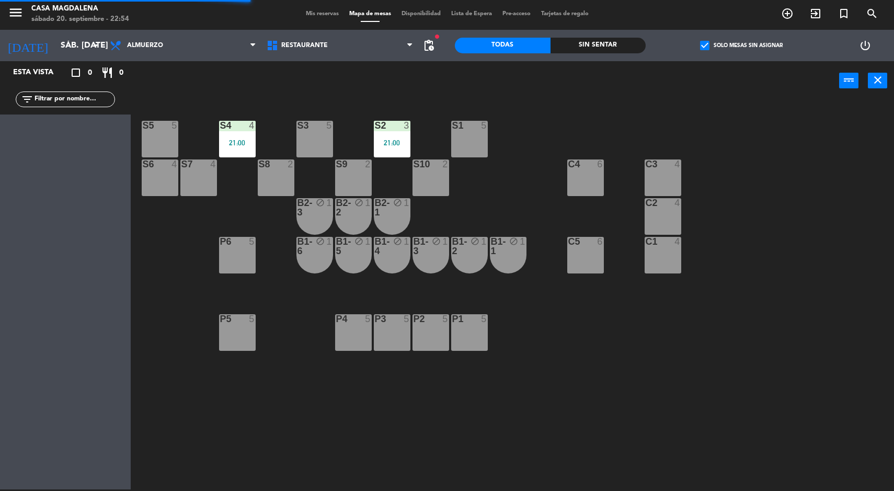
click at [237, 142] on div "21:00" at bounding box center [237, 142] width 37 height 7
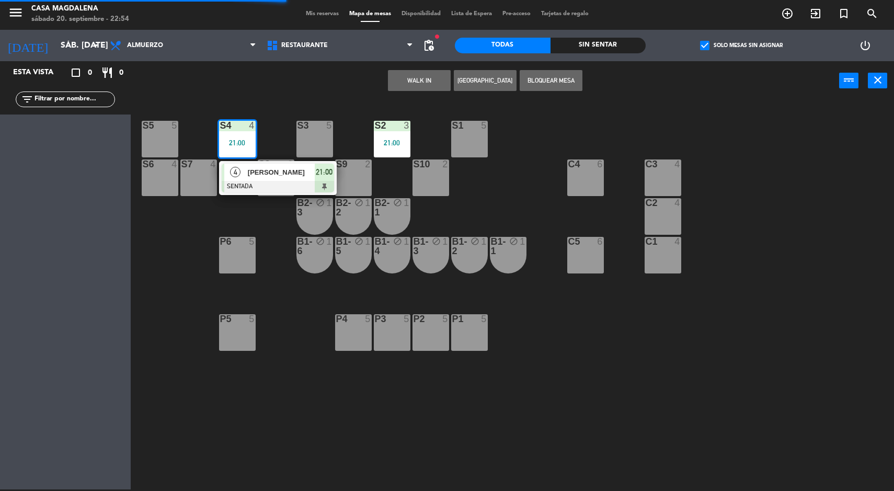
click at [280, 176] on span "[PERSON_NAME]" at bounding box center [281, 172] width 67 height 11
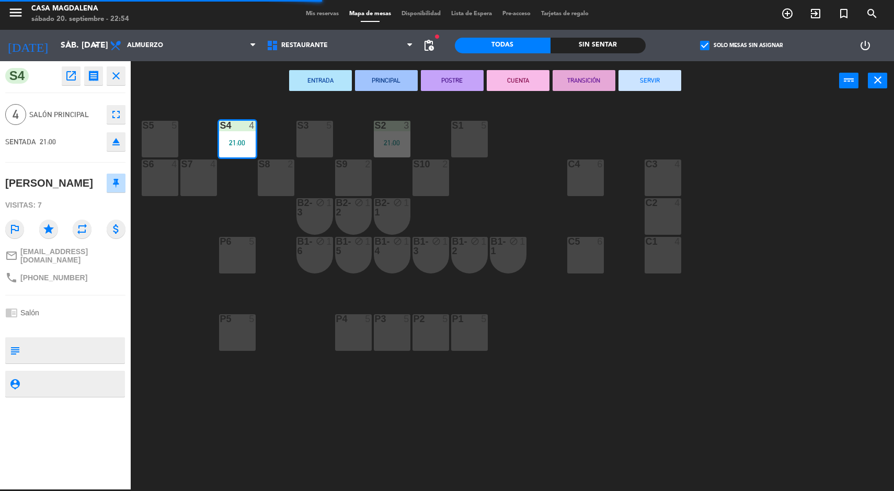
click at [669, 89] on button "SERVIR" at bounding box center [650, 80] width 63 height 21
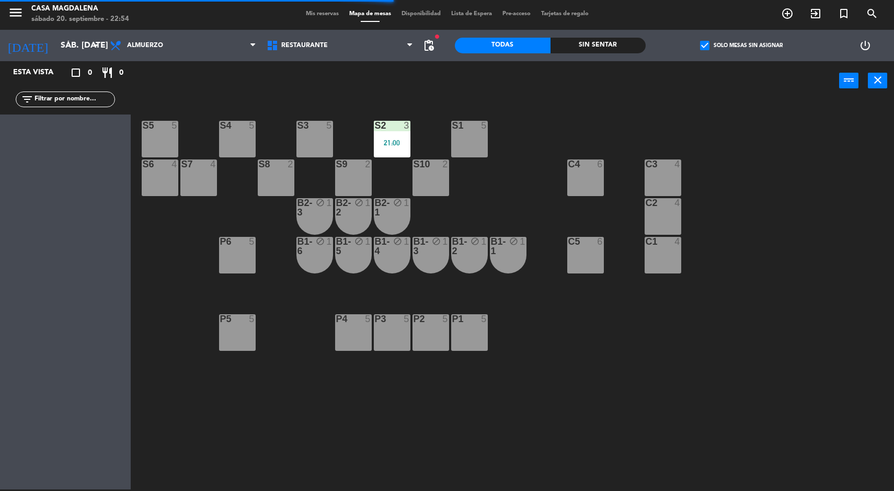
click at [392, 126] on div at bounding box center [391, 125] width 17 height 9
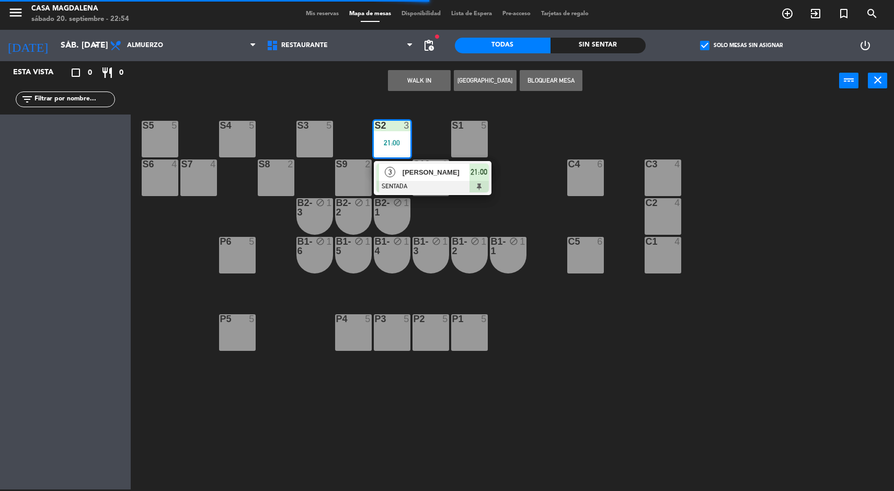
click at [432, 175] on span "[PERSON_NAME]" at bounding box center [436, 172] width 67 height 11
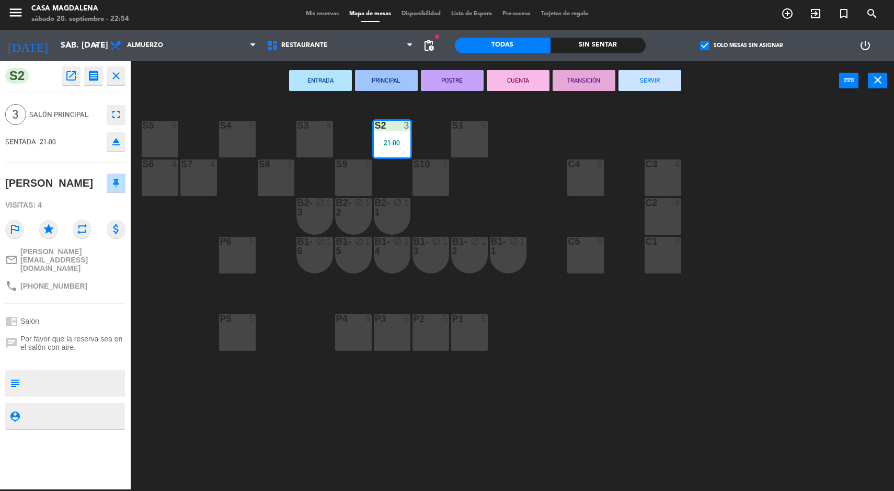
click at [651, 80] on button "SERVIR" at bounding box center [650, 80] width 63 height 21
